Goal: Information Seeking & Learning: Learn about a topic

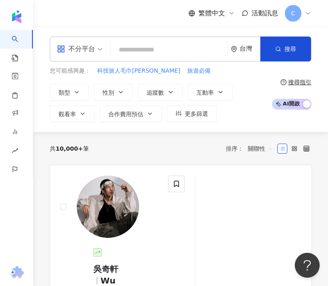
click at [127, 49] on input "search" at bounding box center [169, 50] width 110 height 16
type input "****"
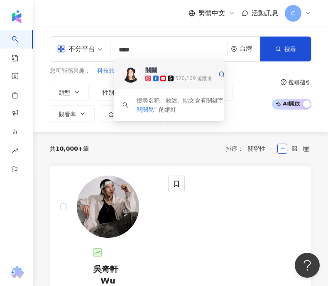
click at [169, 76] on icon at bounding box center [171, 79] width 6 height 6
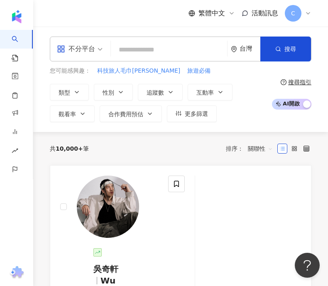
click at [139, 47] on input "search" at bounding box center [169, 50] width 110 height 16
paste input "****"
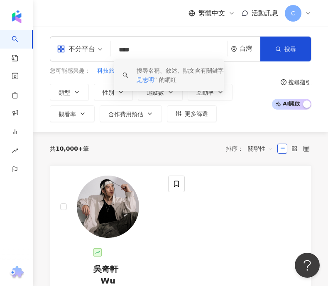
click at [133, 49] on input "****" at bounding box center [169, 50] width 110 height 16
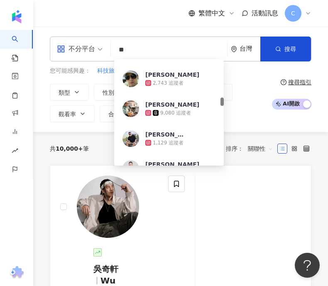
scroll to position [475, 0]
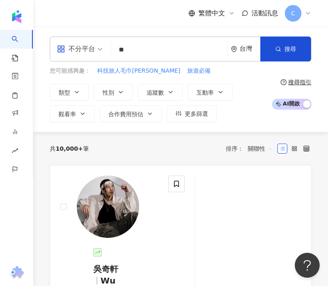
click at [140, 45] on input "**" at bounding box center [169, 50] width 110 height 16
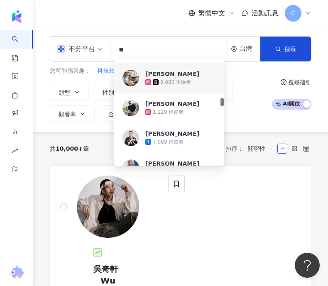
click at [140, 45] on input "**" at bounding box center [169, 50] width 110 height 16
paste input "*********"
type input "**********"
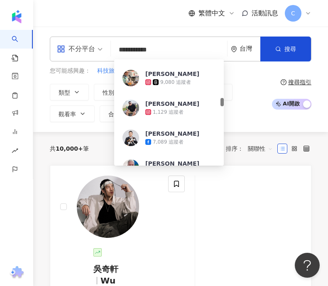
scroll to position [0, 0]
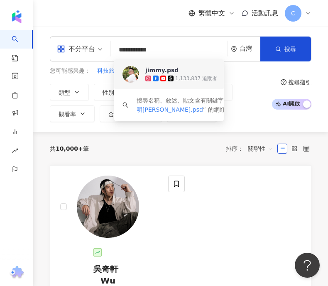
click at [155, 70] on div "jimmy.psd" at bounding box center [161, 70] width 33 height 8
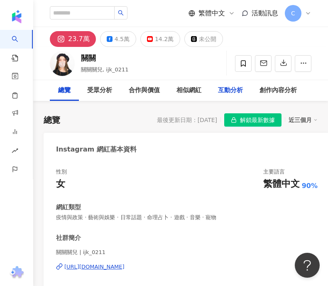
click at [235, 88] on div "互動分析" at bounding box center [230, 91] width 25 height 10
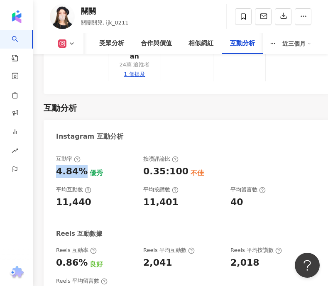
drag, startPoint x: 81, startPoint y: 133, endPoint x: 55, endPoint y: 133, distance: 25.4
click at [55, 147] on div "互動率 4.84% 優秀 按讚評論比 0.35:100 不佳 平均互動數 11,440 平均按讚數 11,401 平均留言數 40 Reels 互動數據 Re…" at bounding box center [187, 277] width 287 height 261
copy div "4.84%"
click at [56, 46] on button at bounding box center [67, 43] width 34 height 8
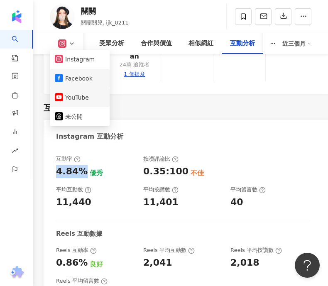
click at [77, 99] on button "YouTube" at bounding box center [80, 98] width 50 height 12
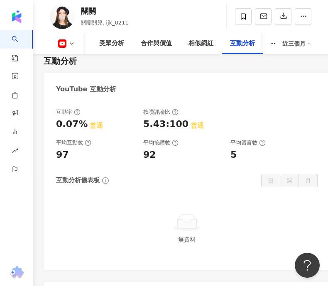
scroll to position [1945, 0]
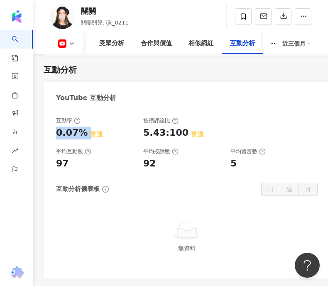
drag, startPoint x: 84, startPoint y: 120, endPoint x: 53, endPoint y: 120, distance: 30.8
click at [53, 120] on div "互動率 0.07% 普通 按讚評論比 5.43:100 普通 平均互動數 97 平均按讚數 92 平均留言數 5 互動分析儀表板 日 週 月 無資料" at bounding box center [187, 194] width 287 height 170
copy div "0.07%"
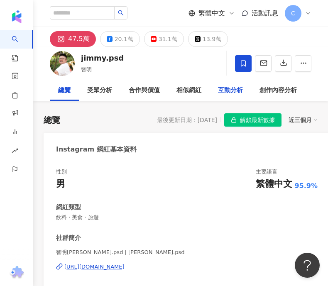
click at [237, 93] on div "互動分析" at bounding box center [230, 91] width 25 height 10
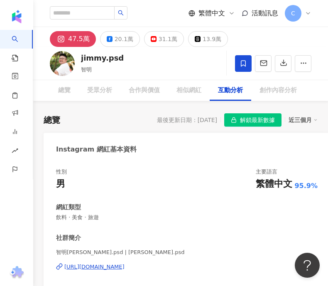
click at [236, 91] on div "互動分析" at bounding box center [230, 91] width 25 height 10
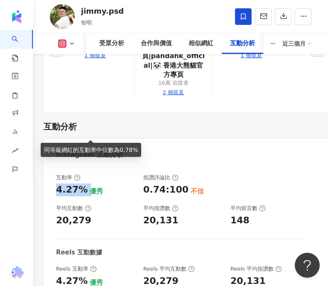
drag, startPoint x: 57, startPoint y: 129, endPoint x: 84, endPoint y: 129, distance: 27.0
click at [84, 184] on div "4.27% 優秀" at bounding box center [95, 190] width 79 height 13
copy div "4.27%"
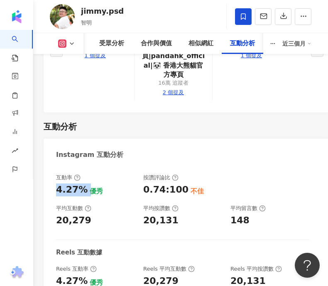
click at [60, 47] on icon at bounding box center [62, 43] width 8 height 8
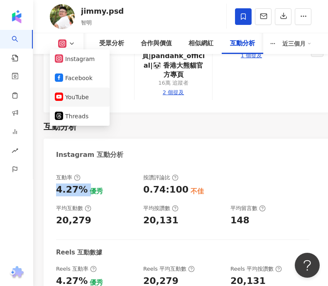
click at [73, 96] on button "YouTube" at bounding box center [80, 97] width 50 height 12
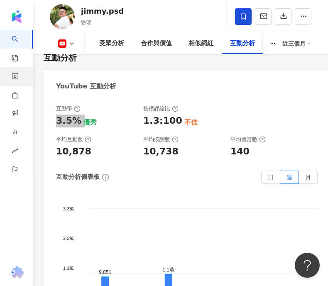
scroll to position [2040, 0]
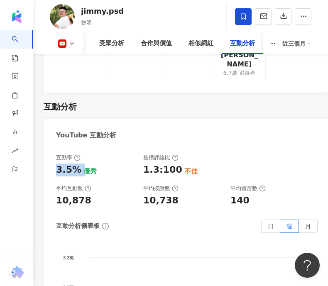
click at [76, 164] on div "3.5%" at bounding box center [68, 170] width 25 height 13
drag, startPoint x: 78, startPoint y: 110, endPoint x: 56, endPoint y: 110, distance: 22.0
click at [56, 164] on div "3.5% 優秀" at bounding box center [95, 170] width 79 height 13
copy div "3.5%"
click at [110, 164] on div "3.5% 優秀" at bounding box center [95, 170] width 79 height 13
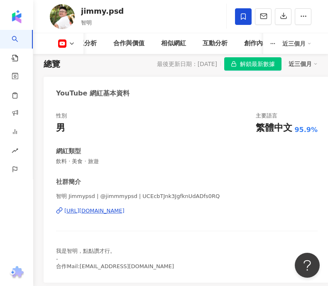
scroll to position [155, 0]
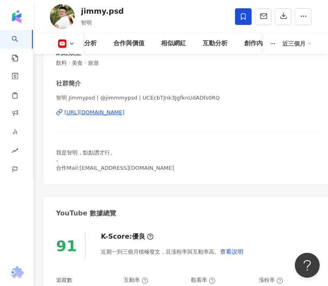
click at [112, 115] on div "https://www.youtube.com/channel/UCEcbTJnk3JgfknUdADfs0RQ" at bounding box center [94, 112] width 60 height 7
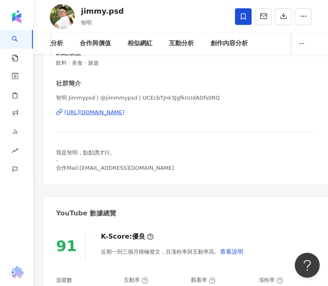
scroll to position [0, 0]
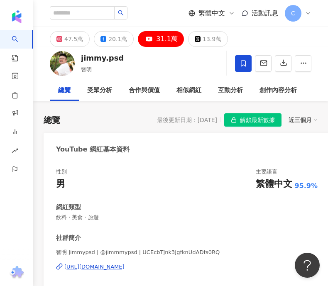
click at [74, 23] on div "繁體中文 活動訊息 C" at bounding box center [181, 13] width 262 height 27
click at [76, 12] on input "search" at bounding box center [82, 12] width 65 height 13
paste input "**********"
type input "**********"
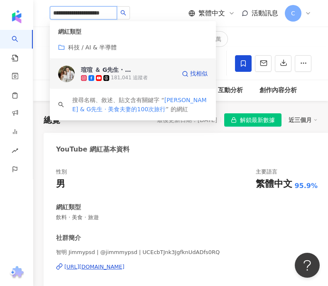
click at [110, 69] on div "瑄瑄 ＆ G先生 · 美食夫妻的100次旅行" at bounding box center [108, 70] width 54 height 8
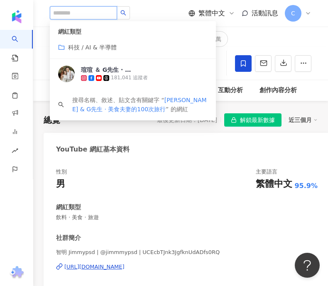
scroll to position [0, 0]
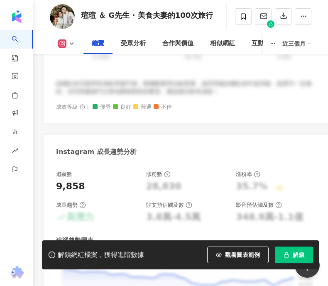
scroll to position [632, 0]
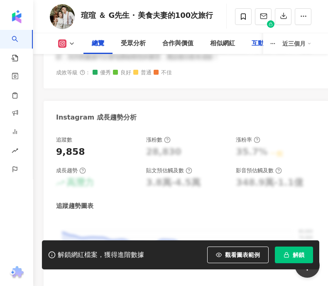
click at [255, 42] on div "互動分析" at bounding box center [265, 43] width 42 height 21
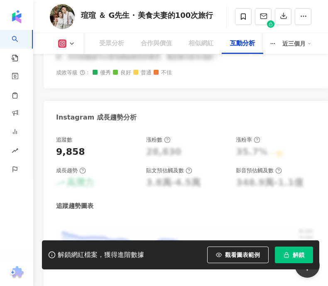
scroll to position [2457, 0]
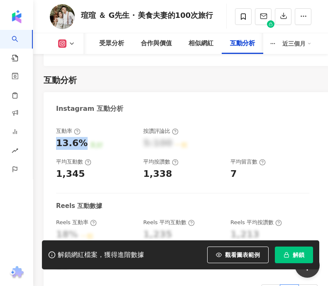
drag, startPoint x: 81, startPoint y: 133, endPoint x: 56, endPoint y: 133, distance: 25.4
click at [56, 137] on div "13.6%" at bounding box center [72, 143] width 32 height 13
copy div "13.6%"
click at [72, 44] on polyline at bounding box center [71, 44] width 3 height 2
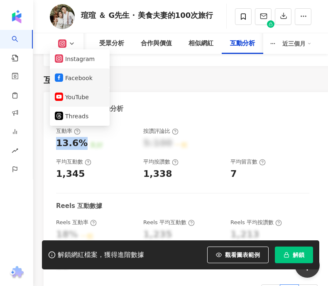
click at [77, 102] on button "YouTube" at bounding box center [80, 97] width 50 height 12
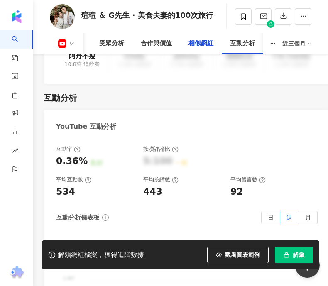
scroll to position [2071, 0]
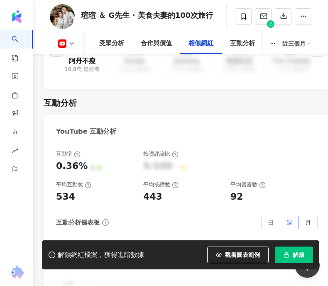
click at [82, 160] on div "0.36%" at bounding box center [72, 166] width 32 height 13
drag, startPoint x: 82, startPoint y: 154, endPoint x: 54, endPoint y: 154, distance: 28.3
click at [54, 154] on div "互動率 0.36% 良好 按讚評論比 5:100 一般 平均互動數 534 平均按讚數 443 平均留言數 92 互動分析儀表板 日 週 月 2,200 2,…" at bounding box center [187, 268] width 287 height 253
copy div "0.36%"
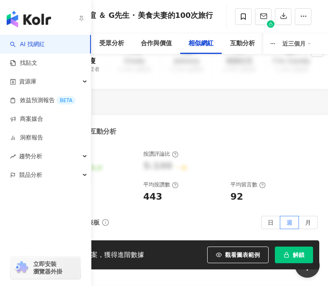
click at [12, 40] on link "AI 找網紅" at bounding box center [27, 44] width 35 height 8
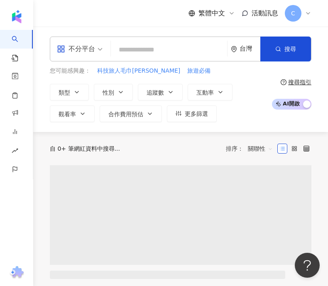
click at [147, 46] on input "search" at bounding box center [169, 50] width 110 height 16
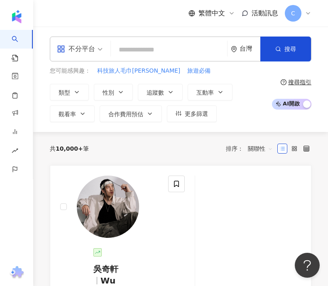
paste input "**"
type input "**"
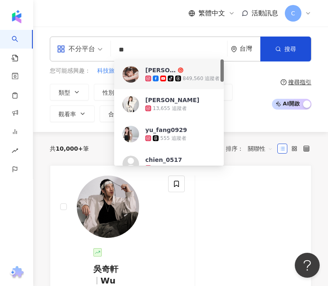
click at [157, 72] on span "許瑜" at bounding box center [164, 70] width 38 height 8
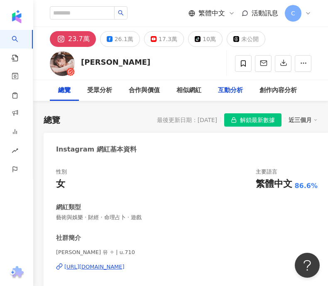
click at [219, 87] on div "互動分析" at bounding box center [230, 91] width 25 height 10
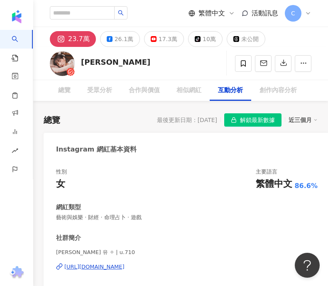
scroll to position [2447, 0]
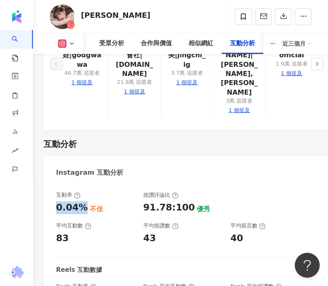
drag, startPoint x: 80, startPoint y: 132, endPoint x: 53, endPoint y: 131, distance: 27.0
copy div "0.04%"
click at [64, 42] on icon at bounding box center [62, 44] width 5 height 5
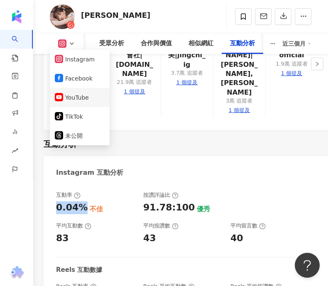
click at [74, 98] on button "YouTube" at bounding box center [80, 98] width 50 height 12
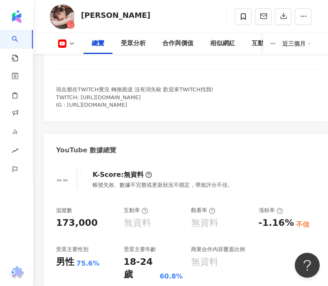
scroll to position [128, 0]
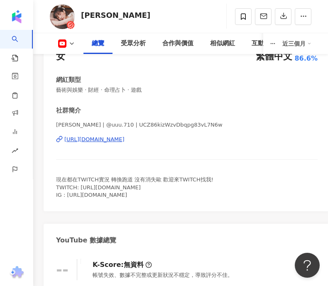
click at [111, 141] on div "https://www.youtube.com/channel/UCZ86kizWzvDbqpg83vL7N6w" at bounding box center [94, 139] width 60 height 7
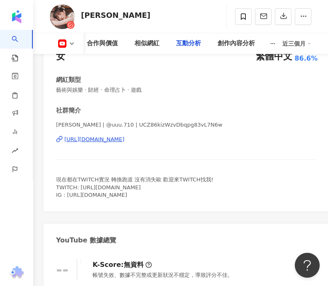
click at [186, 42] on div "互動分析" at bounding box center [188, 44] width 25 height 10
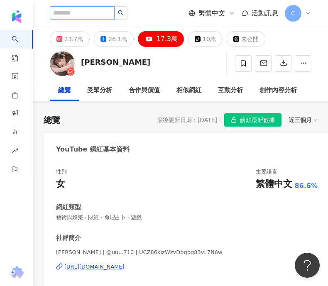
click at [80, 10] on input "search" at bounding box center [82, 12] width 65 height 13
paste input "**"
type input "**"
click at [127, 14] on button "button" at bounding box center [120, 12] width 13 height 13
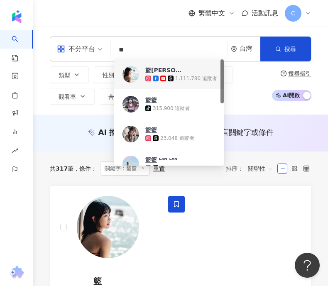
click at [133, 74] on img at bounding box center [131, 74] width 17 height 17
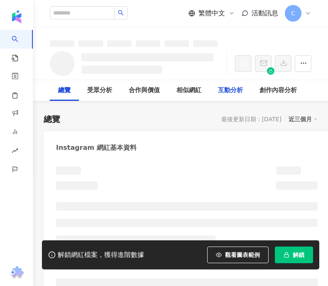
click at [229, 93] on div "互動分析" at bounding box center [230, 91] width 25 height 10
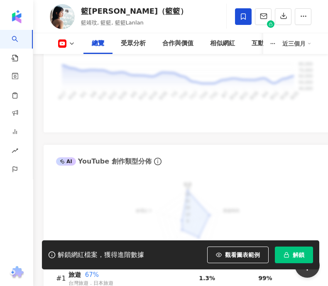
scroll to position [804, 0]
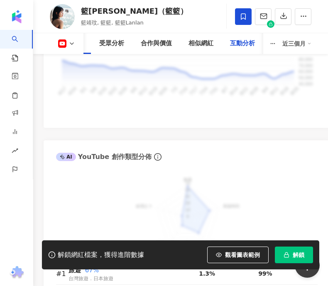
click at [258, 43] on div "互動分析" at bounding box center [243, 43] width 42 height 21
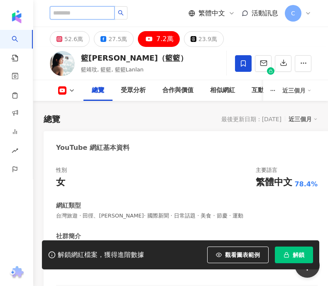
click at [92, 17] on input "search" at bounding box center [82, 12] width 65 height 13
paste input "**********"
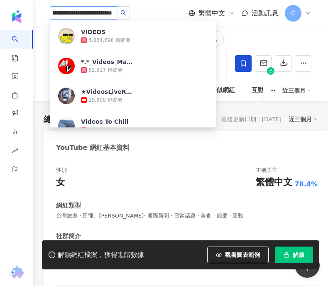
click at [92, 17] on input "**********" at bounding box center [83, 12] width 67 height 13
type input "***"
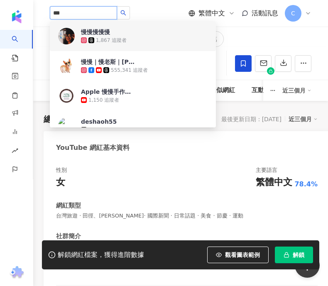
click at [109, 35] on div "慢慢慢慢慢" at bounding box center [95, 32] width 29 height 8
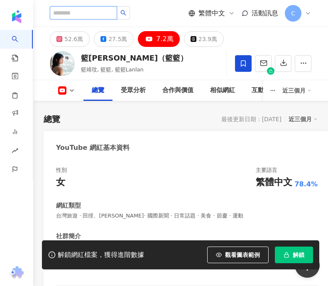
click at [84, 13] on input "search" at bounding box center [83, 12] width 67 height 13
type input "*****"
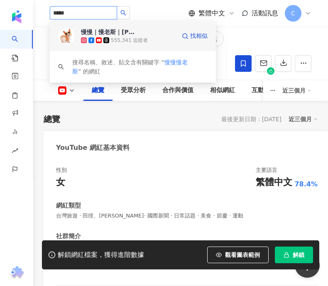
click at [95, 37] on span at bounding box center [92, 40] width 7 height 6
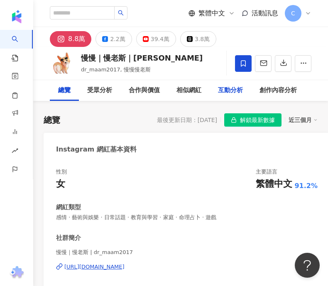
click at [234, 90] on div "互動分析" at bounding box center [230, 91] width 25 height 10
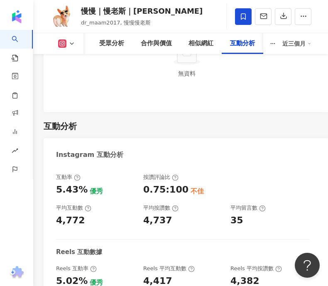
scroll to position [2439, 0]
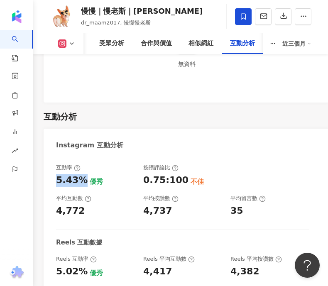
drag, startPoint x: 81, startPoint y: 121, endPoint x: 53, endPoint y: 121, distance: 27.4
copy div "5.43%"
click at [72, 43] on icon at bounding box center [72, 43] width 7 height 7
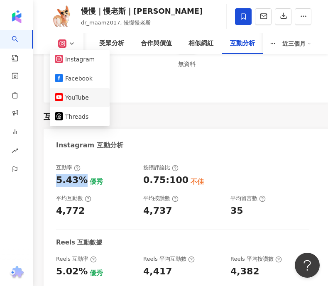
click at [75, 94] on button "YouTube" at bounding box center [80, 98] width 50 height 12
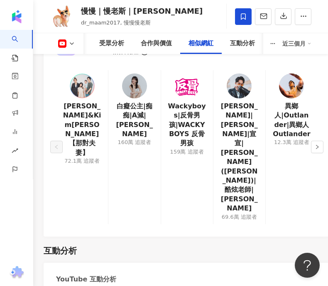
scroll to position [2074, 0]
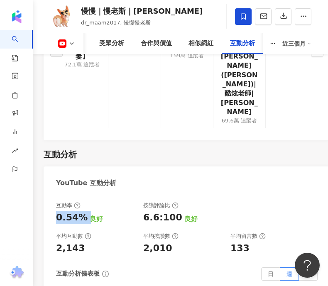
drag, startPoint x: 84, startPoint y: 142, endPoint x: 55, endPoint y: 142, distance: 28.7
copy div "0.54%"
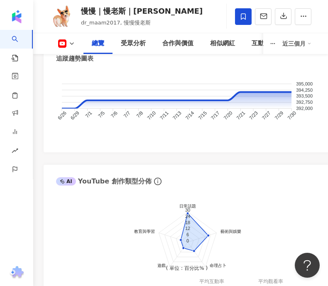
scroll to position [0, 0]
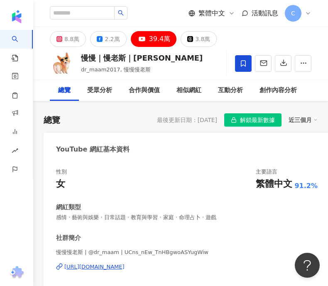
click at [82, 25] on div "繁體中文 活動訊息 C" at bounding box center [181, 13] width 262 height 27
click at [83, 13] on input "search" at bounding box center [82, 12] width 65 height 13
paste input "***"
type input "***"
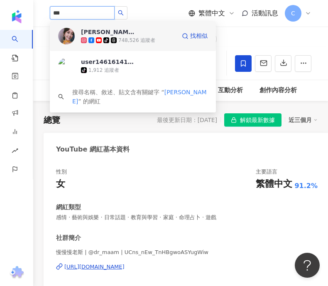
click at [111, 31] on div "徐海莉 Hailey" at bounding box center [108, 32] width 54 height 8
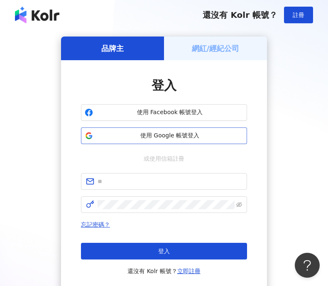
click at [136, 135] on span "使用 Google 帳號登入" at bounding box center [169, 136] width 147 height 8
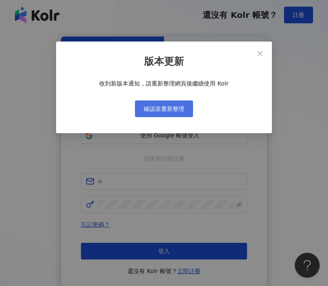
click at [168, 110] on span "確認並重新整理" at bounding box center [164, 109] width 41 height 7
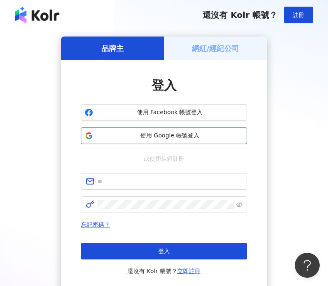
click at [161, 136] on span "使用 Google 帳號登入" at bounding box center [169, 136] width 147 height 8
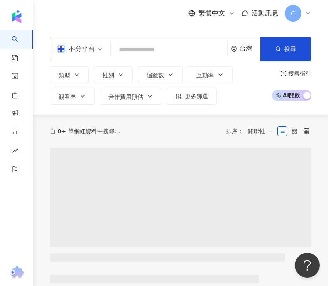
click at [142, 49] on input "search" at bounding box center [169, 50] width 110 height 16
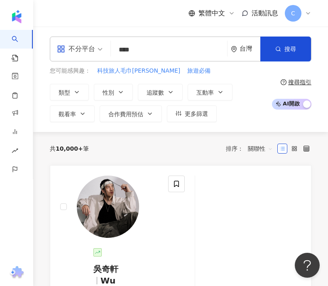
type input "***"
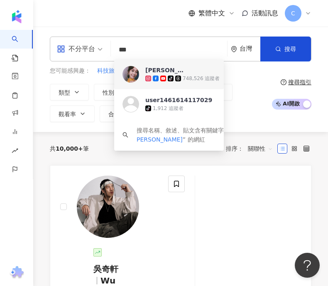
click at [158, 72] on div "[PERSON_NAME]" at bounding box center [164, 70] width 38 height 8
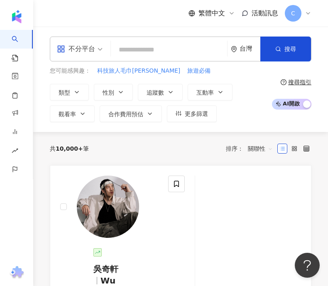
click at [130, 45] on input "search" at bounding box center [169, 50] width 110 height 16
paste input "***"
type input "***"
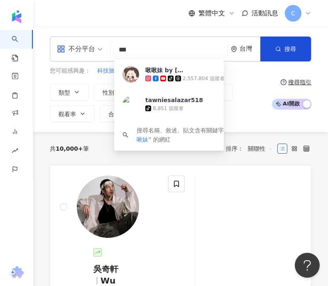
click at [169, 76] on icon at bounding box center [171, 79] width 6 height 6
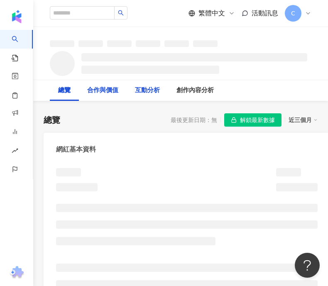
click at [118, 92] on div "合作與價值" at bounding box center [102, 91] width 31 height 10
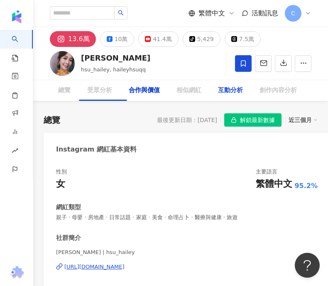
click at [230, 92] on div "互動分析" at bounding box center [230, 91] width 25 height 10
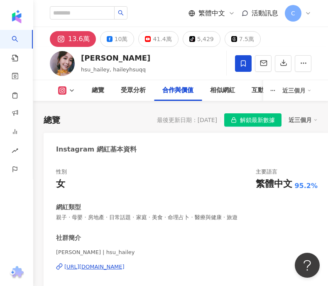
scroll to position [1764, 0]
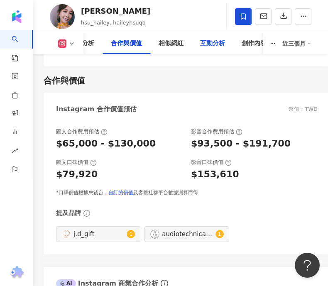
click at [222, 42] on div "互動分析" at bounding box center [212, 44] width 25 height 10
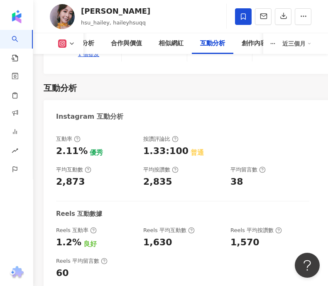
scroll to position [2505, 0]
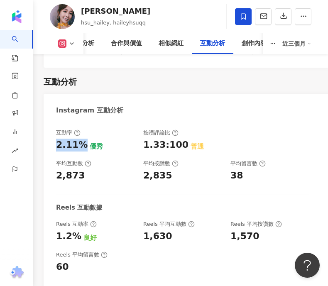
drag, startPoint x: 82, startPoint y: 98, endPoint x: 49, endPoint y: 98, distance: 32.8
copy div "2.11%"
click at [66, 44] on icon at bounding box center [62, 43] width 8 height 8
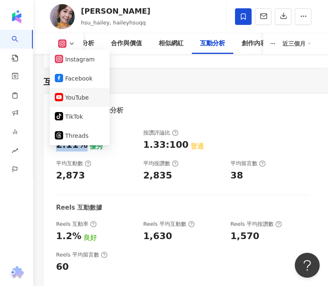
click at [79, 101] on button "YouTube" at bounding box center [80, 98] width 50 height 12
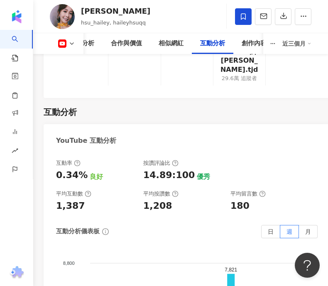
scroll to position [2029, 0]
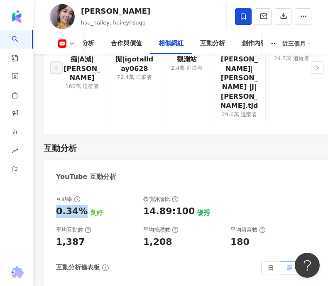
drag, startPoint x: 81, startPoint y: 170, endPoint x: 54, endPoint y: 170, distance: 26.2
copy div "0.34%"
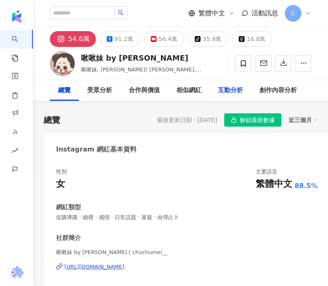
click at [229, 93] on div "互動分析" at bounding box center [230, 91] width 25 height 10
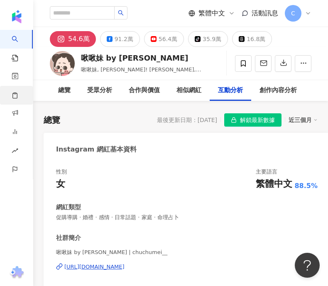
scroll to position [2403, 0]
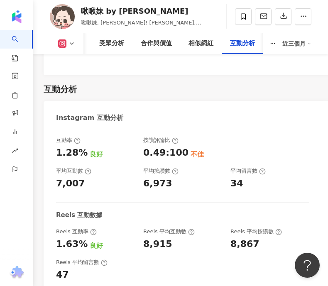
click at [80, 147] on div "1.28%" at bounding box center [72, 153] width 32 height 13
drag, startPoint x: 83, startPoint y: 132, endPoint x: 52, endPoint y: 132, distance: 30.8
copy div "1.28%"
click at [72, 43] on icon at bounding box center [72, 43] width 7 height 7
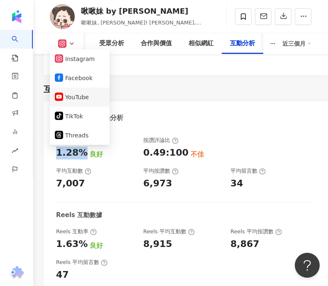
click at [77, 95] on button "YouTube" at bounding box center [80, 97] width 50 height 12
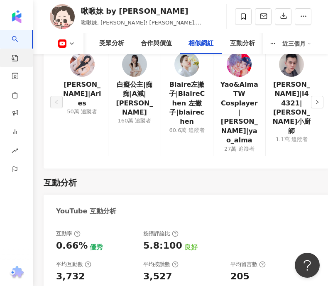
scroll to position [2011, 0]
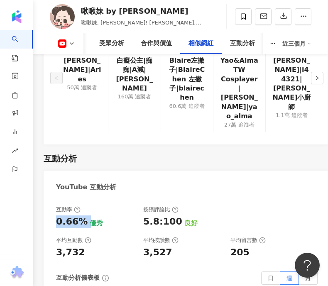
drag, startPoint x: 84, startPoint y: 190, endPoint x: 49, endPoint y: 190, distance: 35.8
copy div "0.66%"
